Goal: Check status: Check status

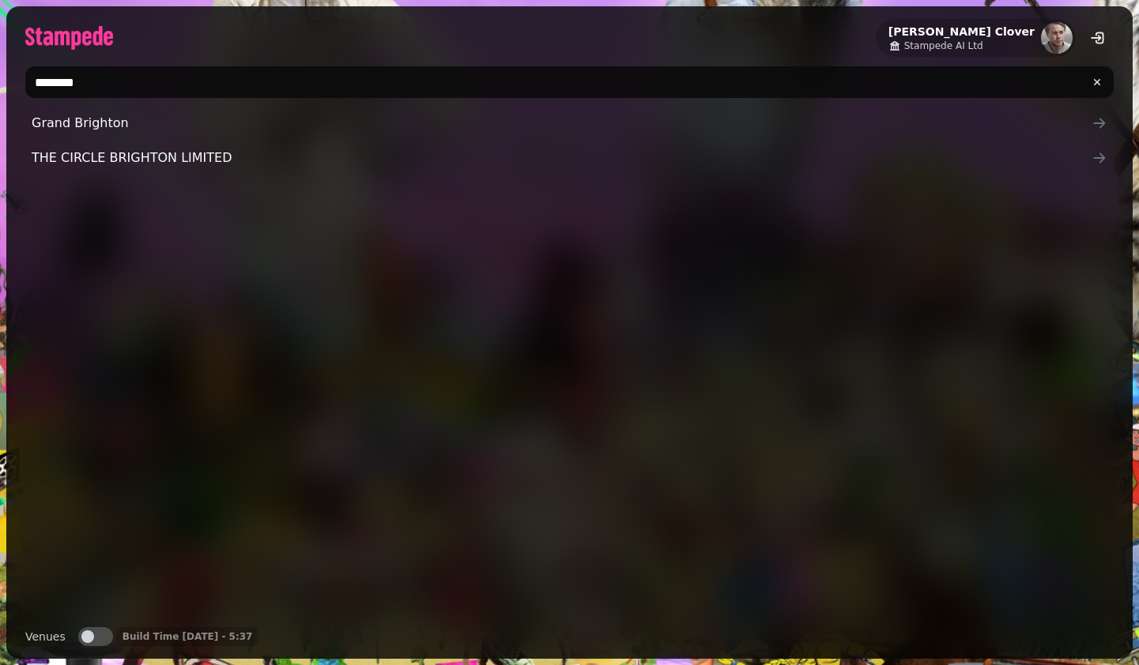
type input "********"
click at [100, 635] on button "Venues" at bounding box center [95, 636] width 35 height 19
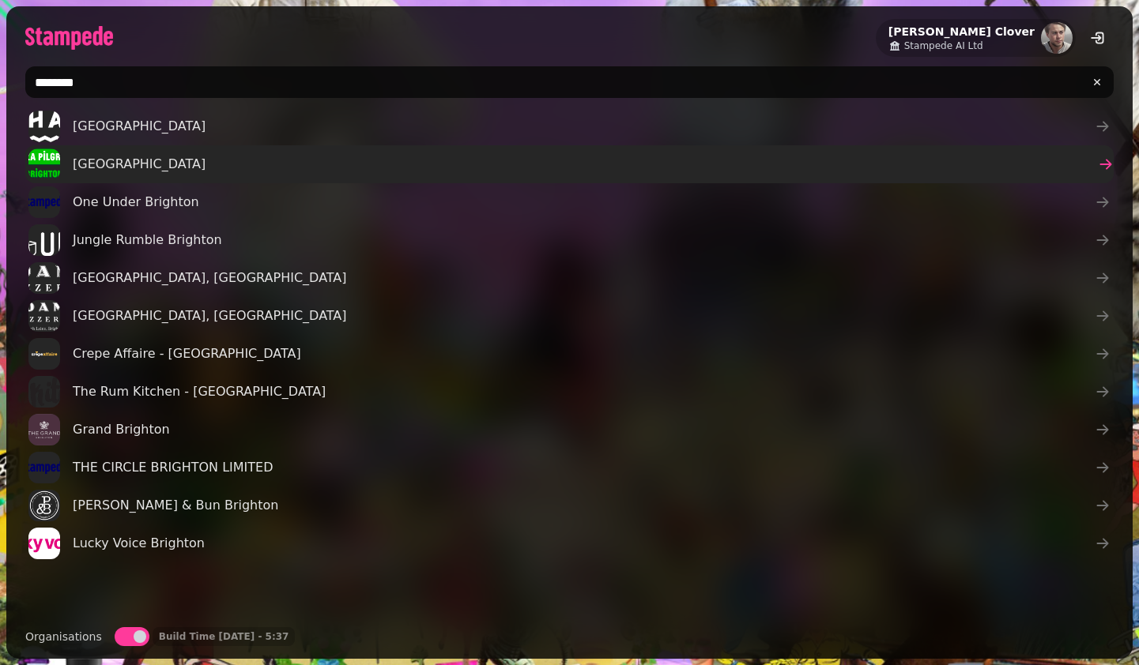
click at [116, 172] on span "[GEOGRAPHIC_DATA]" at bounding box center [139, 164] width 133 height 19
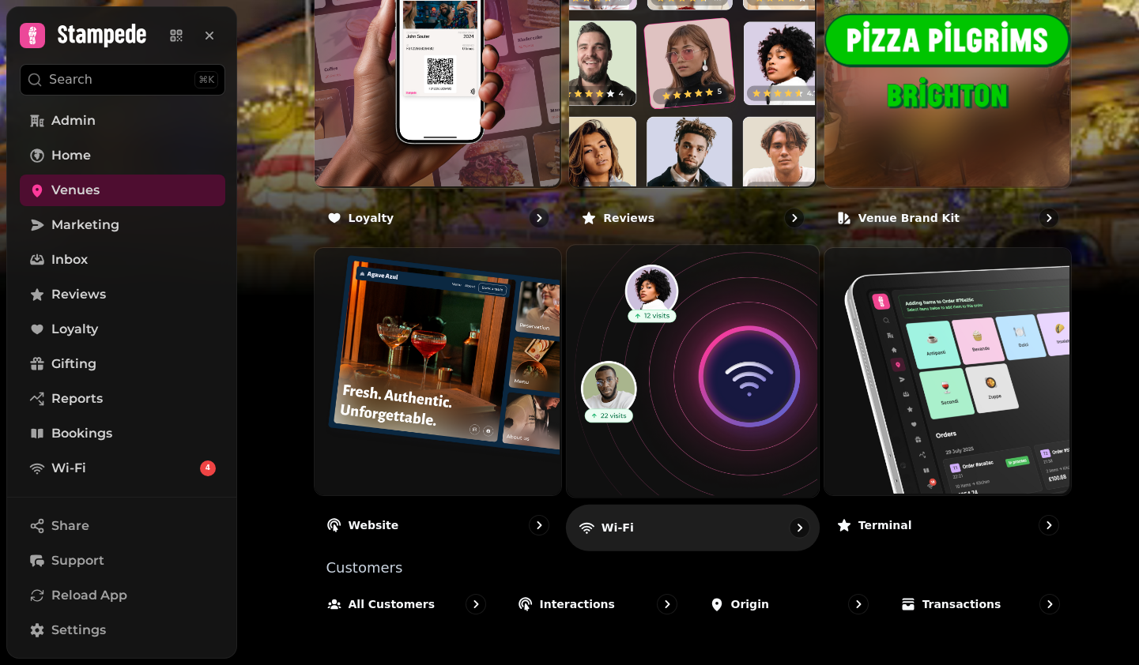
scroll to position [940, 0]
click at [699, 408] on img at bounding box center [691, 370] width 252 height 252
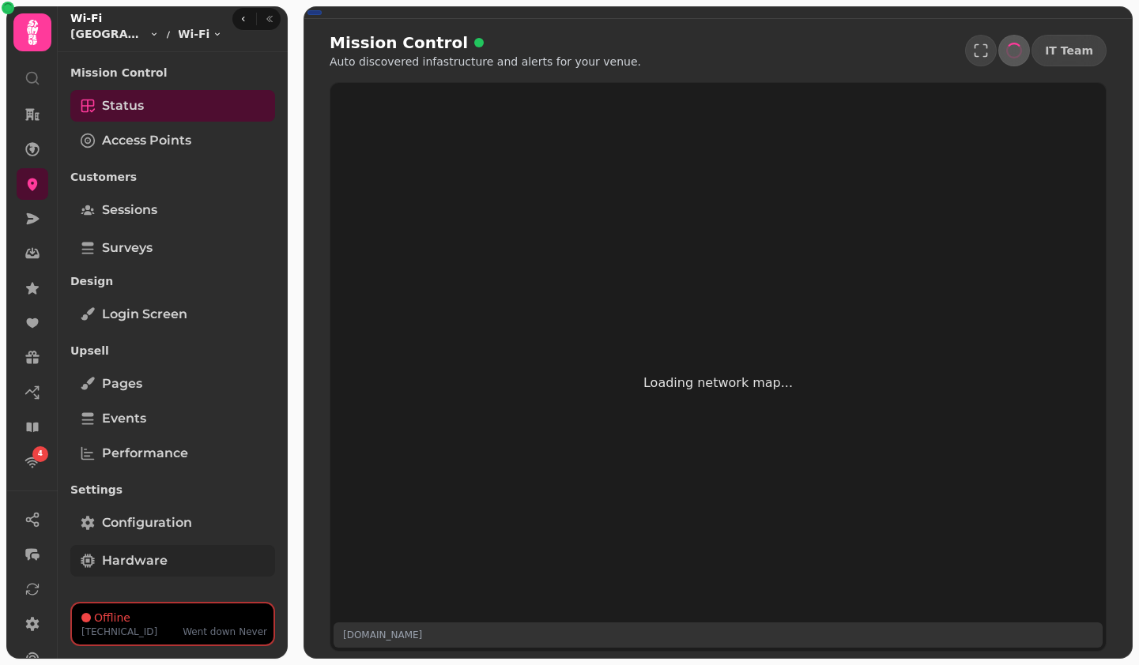
scroll to position [6, 0]
click at [129, 558] on span "Hardware" at bounding box center [135, 561] width 66 height 19
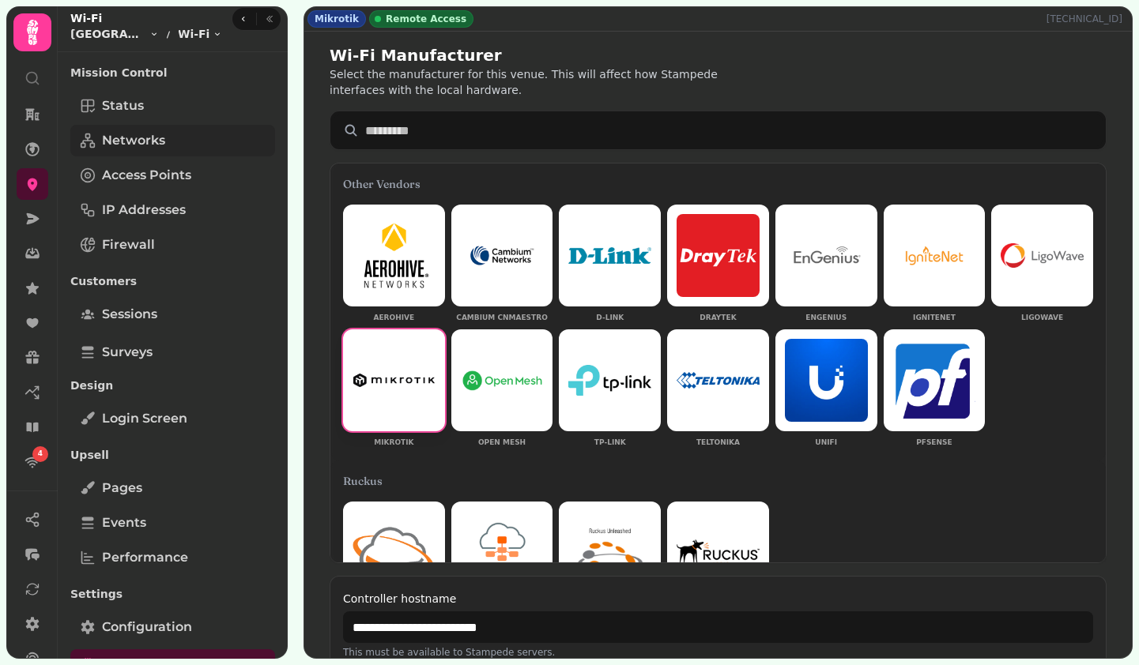
scroll to position [-1, 0]
click at [134, 139] on span "Networks" at bounding box center [133, 140] width 63 height 19
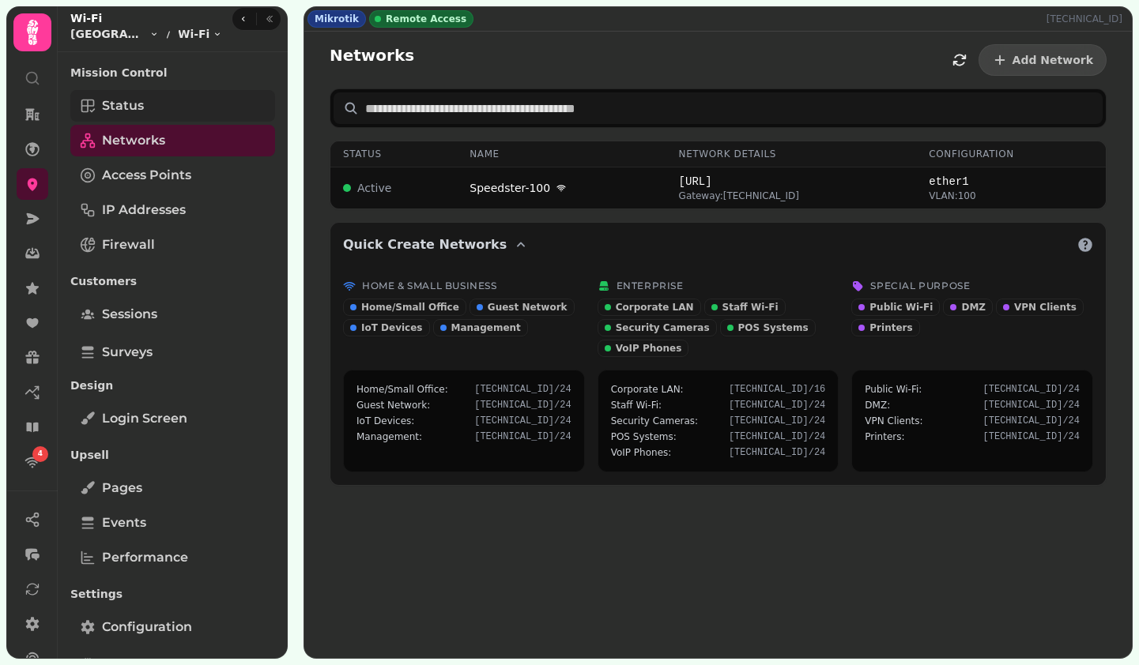
click at [141, 117] on link "Status" at bounding box center [172, 106] width 205 height 32
